Goal: Task Accomplishment & Management: Use online tool/utility

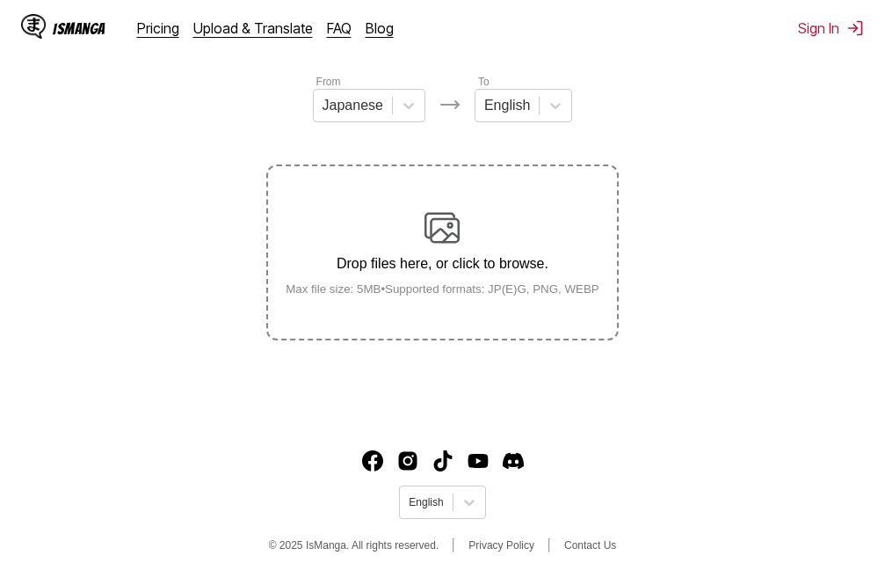
scroll to position [223, 0]
